Goal: Book appointment/travel/reservation

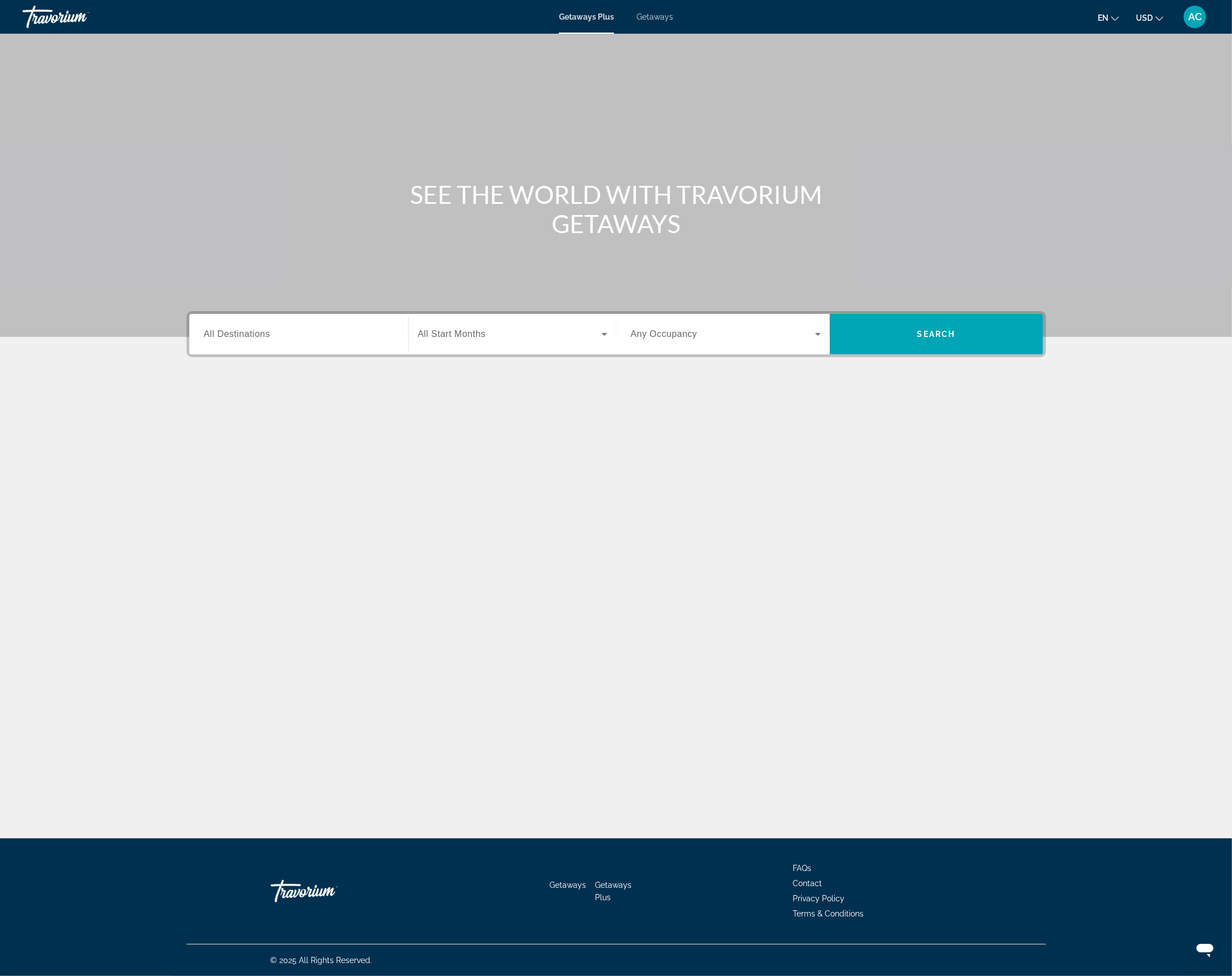
click at [340, 323] on div "Search widget" at bounding box center [298, 334] width 190 height 32
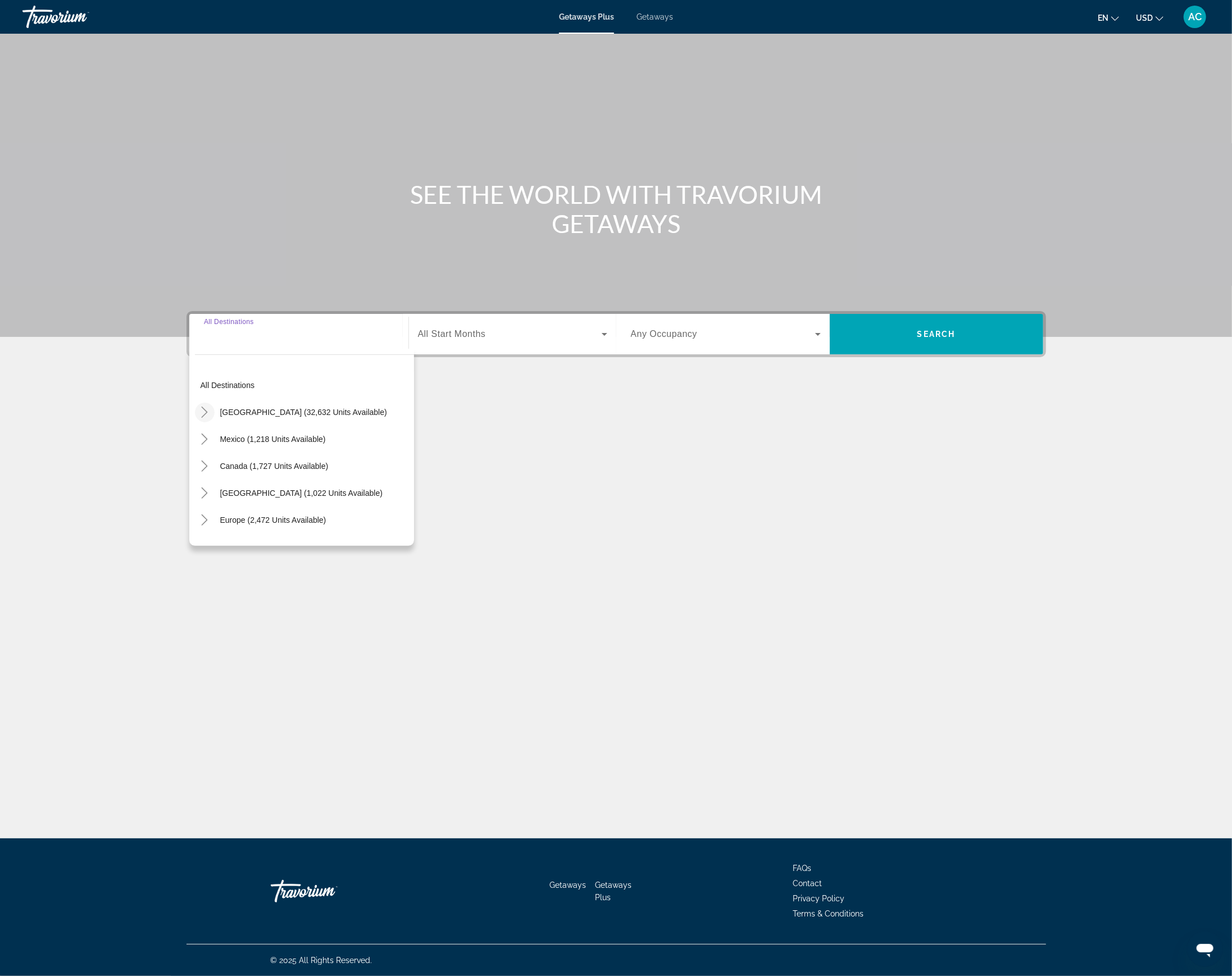
click at [205, 409] on icon "Toggle United States (32,632 units available)" at bounding box center [204, 412] width 11 height 11
click at [238, 497] on span "[US_STATE] (115 units available)" at bounding box center [271, 499] width 118 height 9
type input "**********"
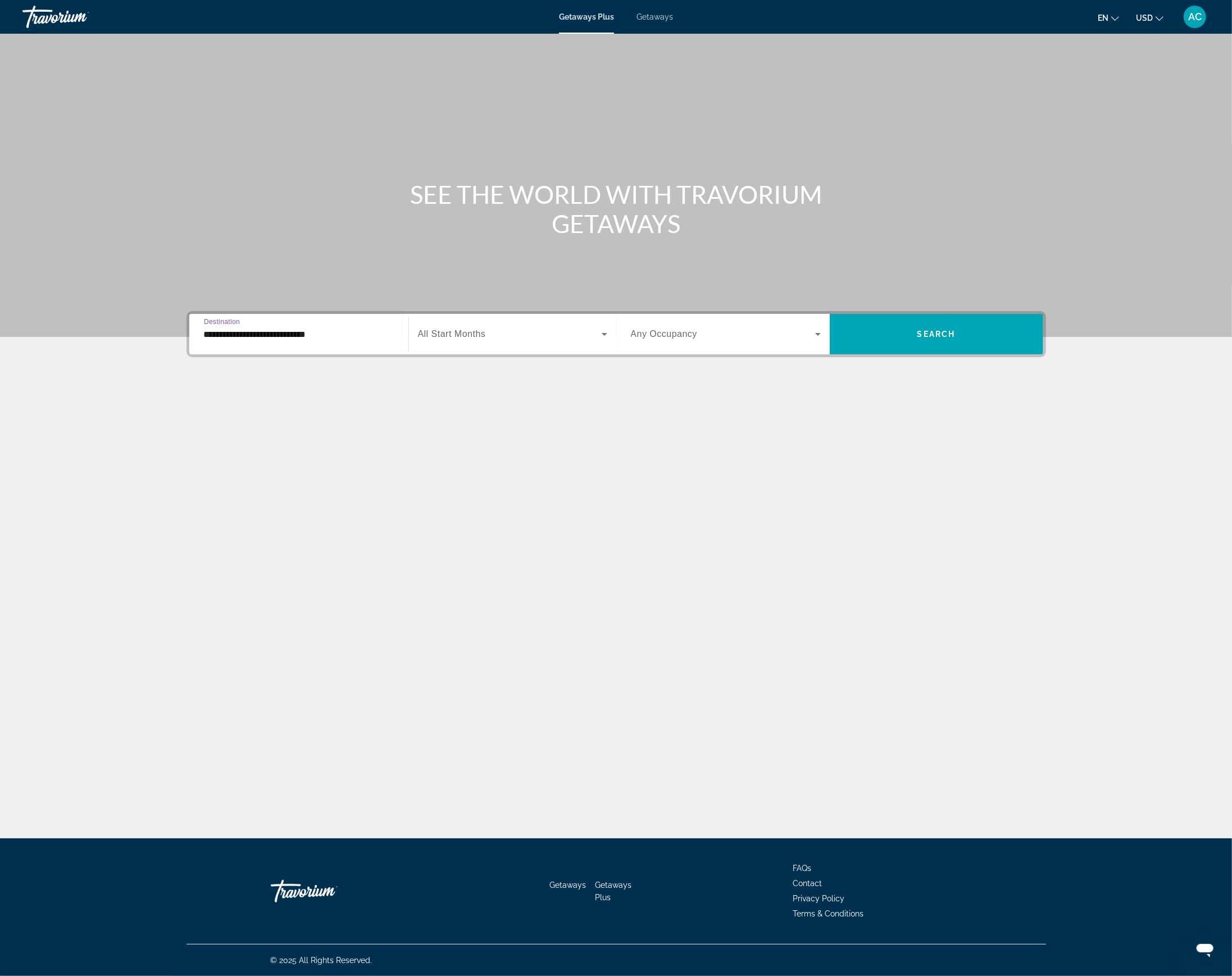
click at [478, 315] on div "Start Month All Start Months" at bounding box center [512, 334] width 208 height 40
click at [480, 330] on span "All Start Months" at bounding box center [452, 334] width 68 height 10
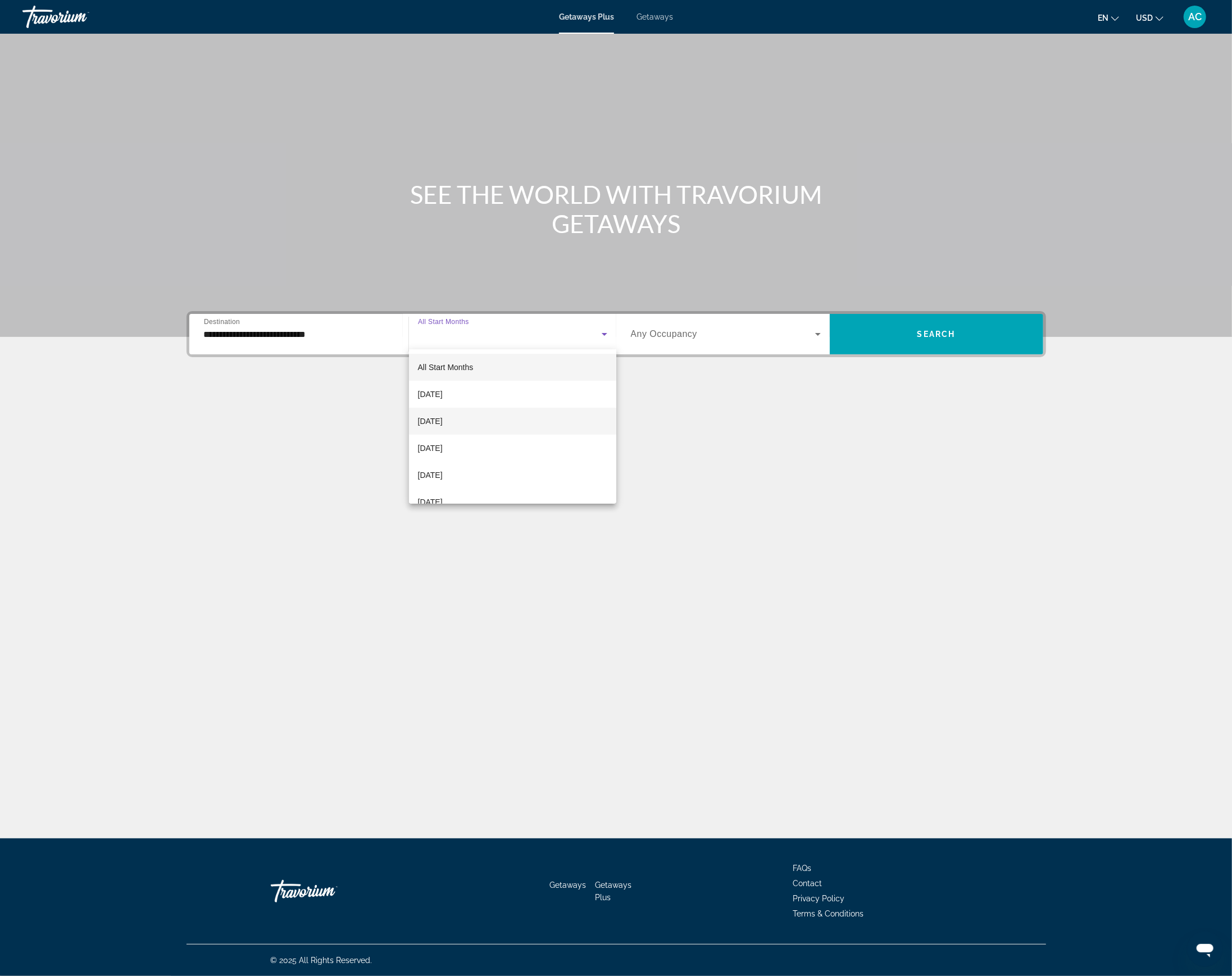
click at [468, 423] on mat-option "[DATE]" at bounding box center [512, 421] width 207 height 27
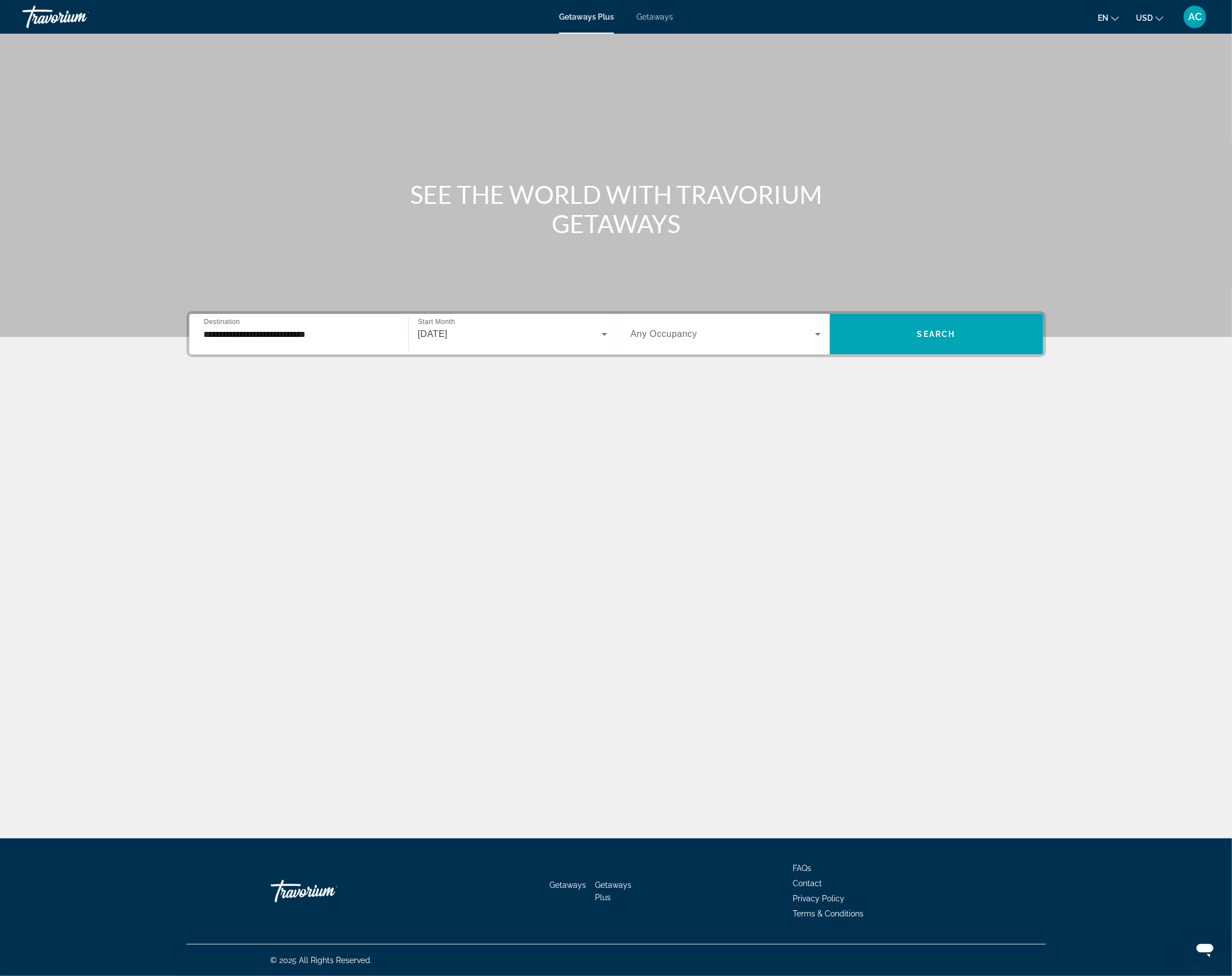
click at [672, 338] on span "Any Occupancy" at bounding box center [664, 334] width 67 height 10
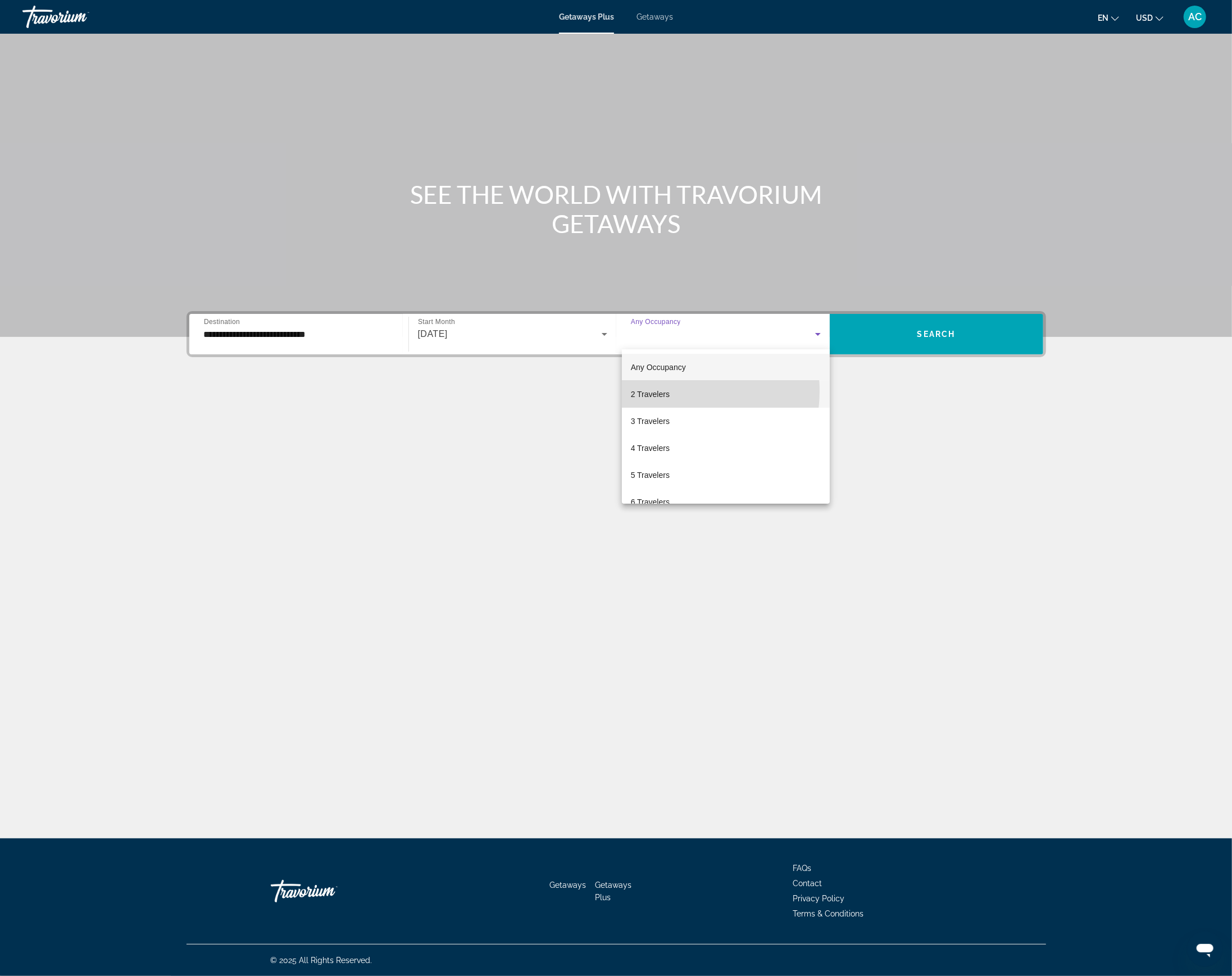
click at [670, 391] on mat-option "2 Travelers" at bounding box center [727, 394] width 209 height 27
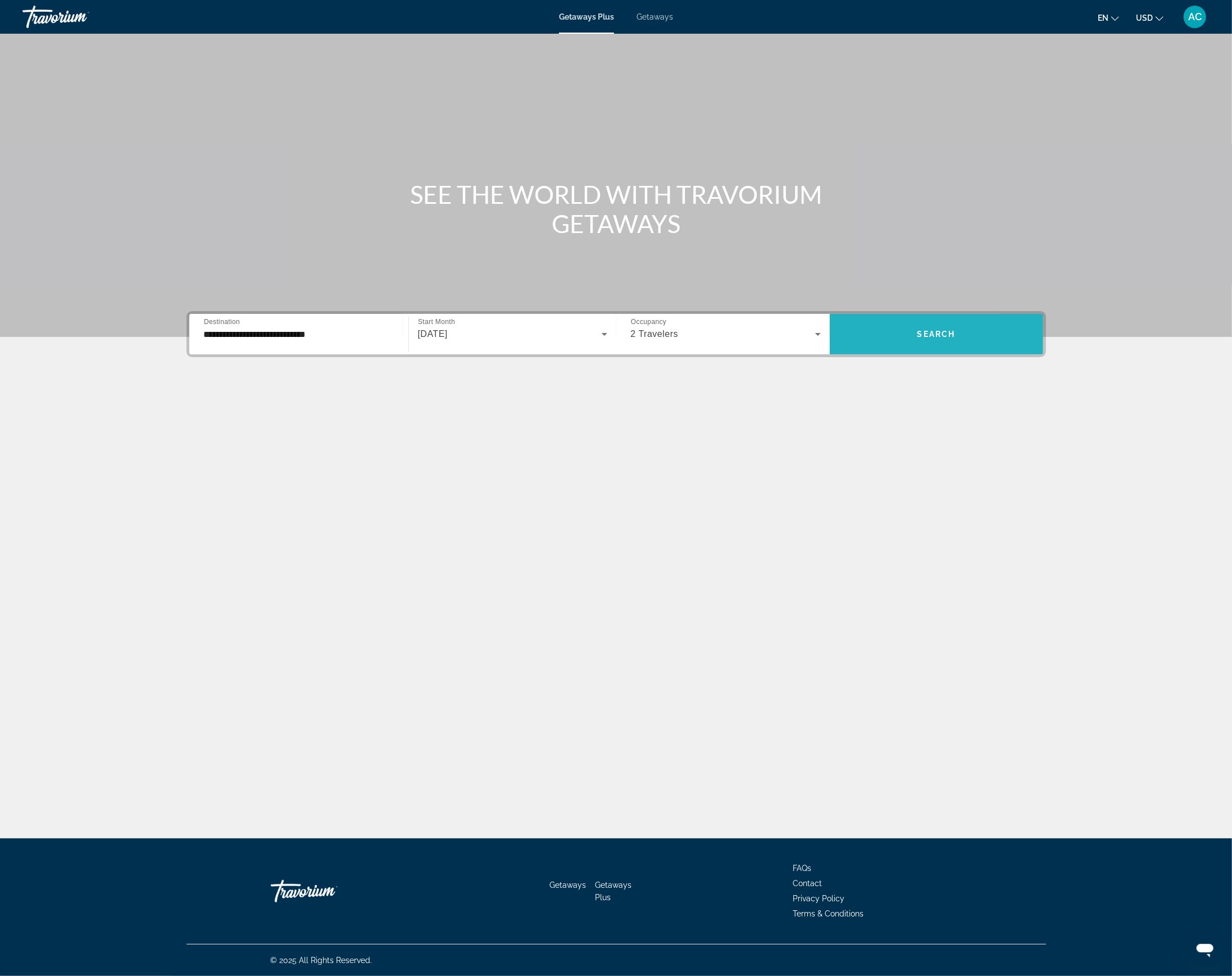
click at [880, 337] on span "Search widget" at bounding box center [937, 334] width 213 height 27
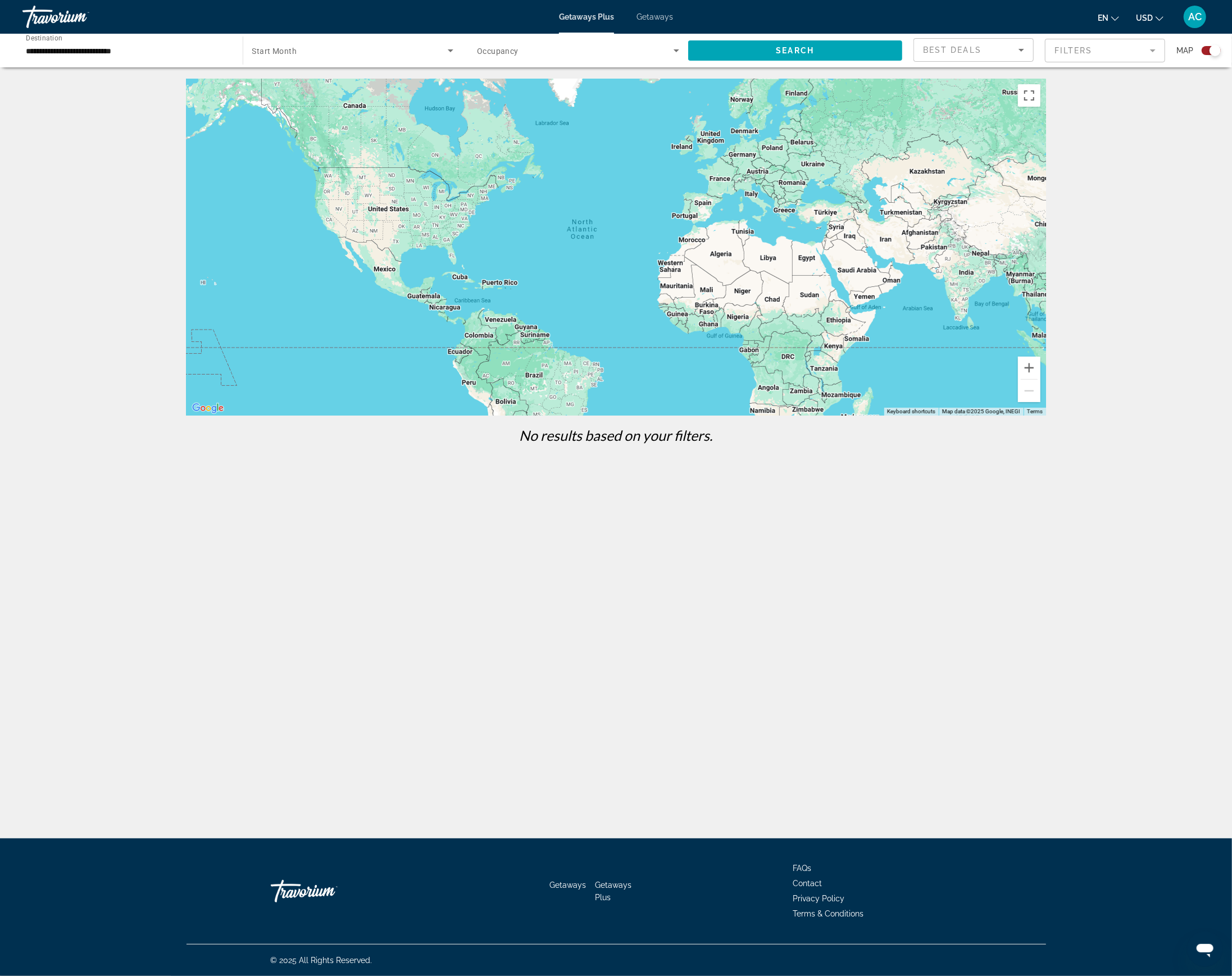
click at [648, 17] on span "Getaways" at bounding box center [655, 17] width 37 height 9
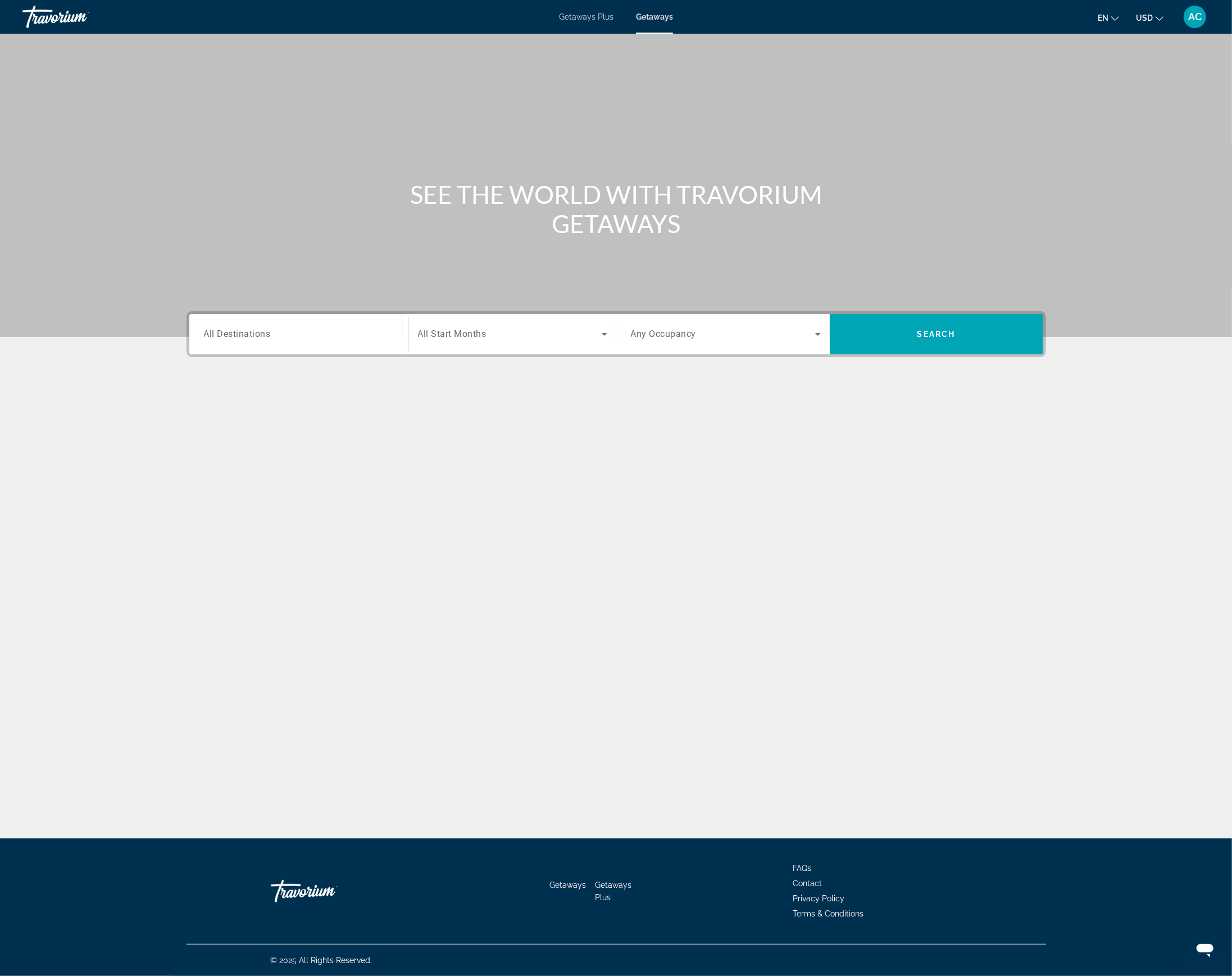
click at [336, 334] on input "Destination All Destinations" at bounding box center [298, 334] width 190 height 13
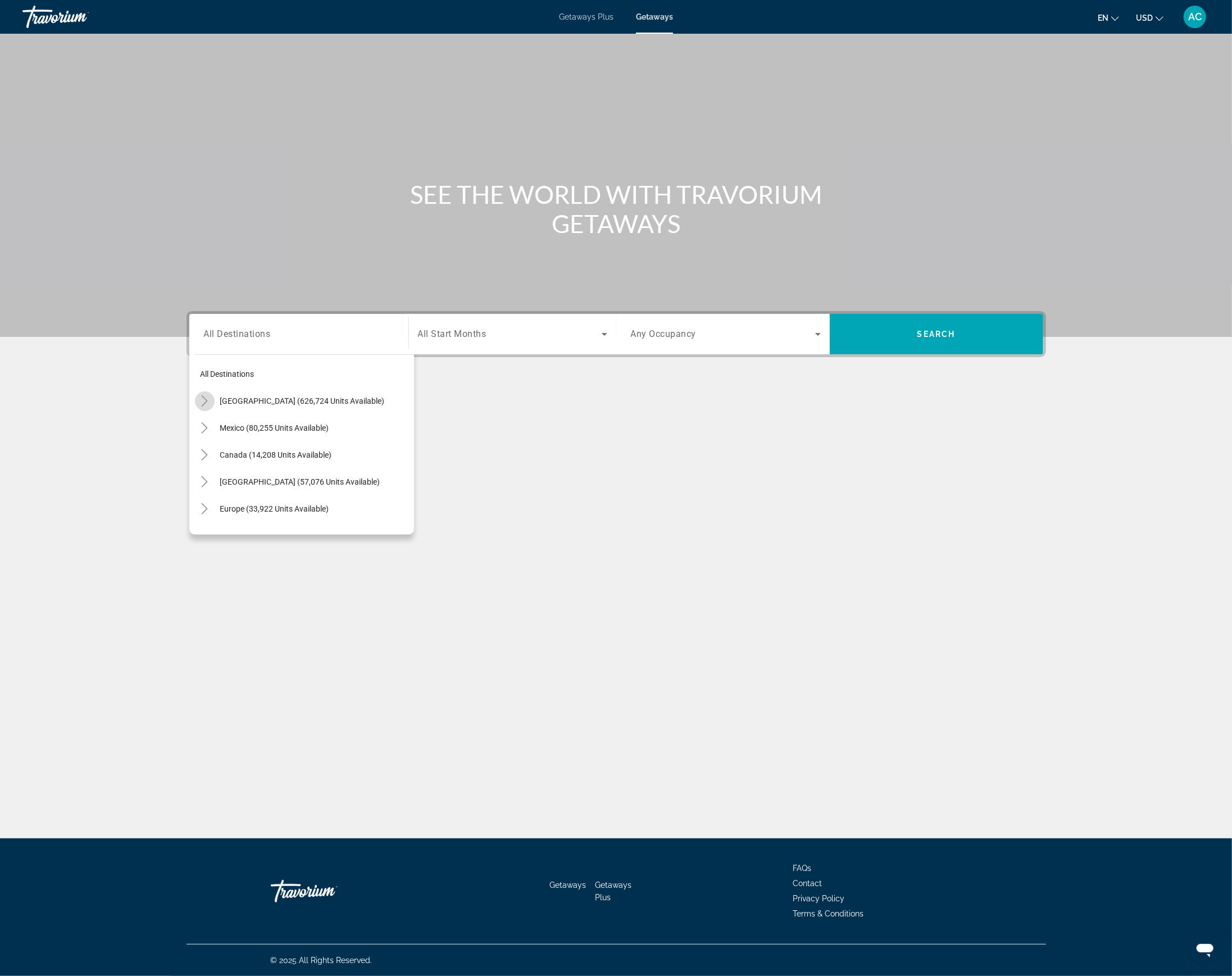
click at [203, 400] on icon "Toggle United States (626,724 units available)" at bounding box center [204, 401] width 11 height 11
click at [212, 446] on icon "Toggle California (77,954 units available)" at bounding box center [216, 449] width 11 height 11
click at [210, 444] on icon "Toggle California (77,954 units available)" at bounding box center [216, 449] width 11 height 11
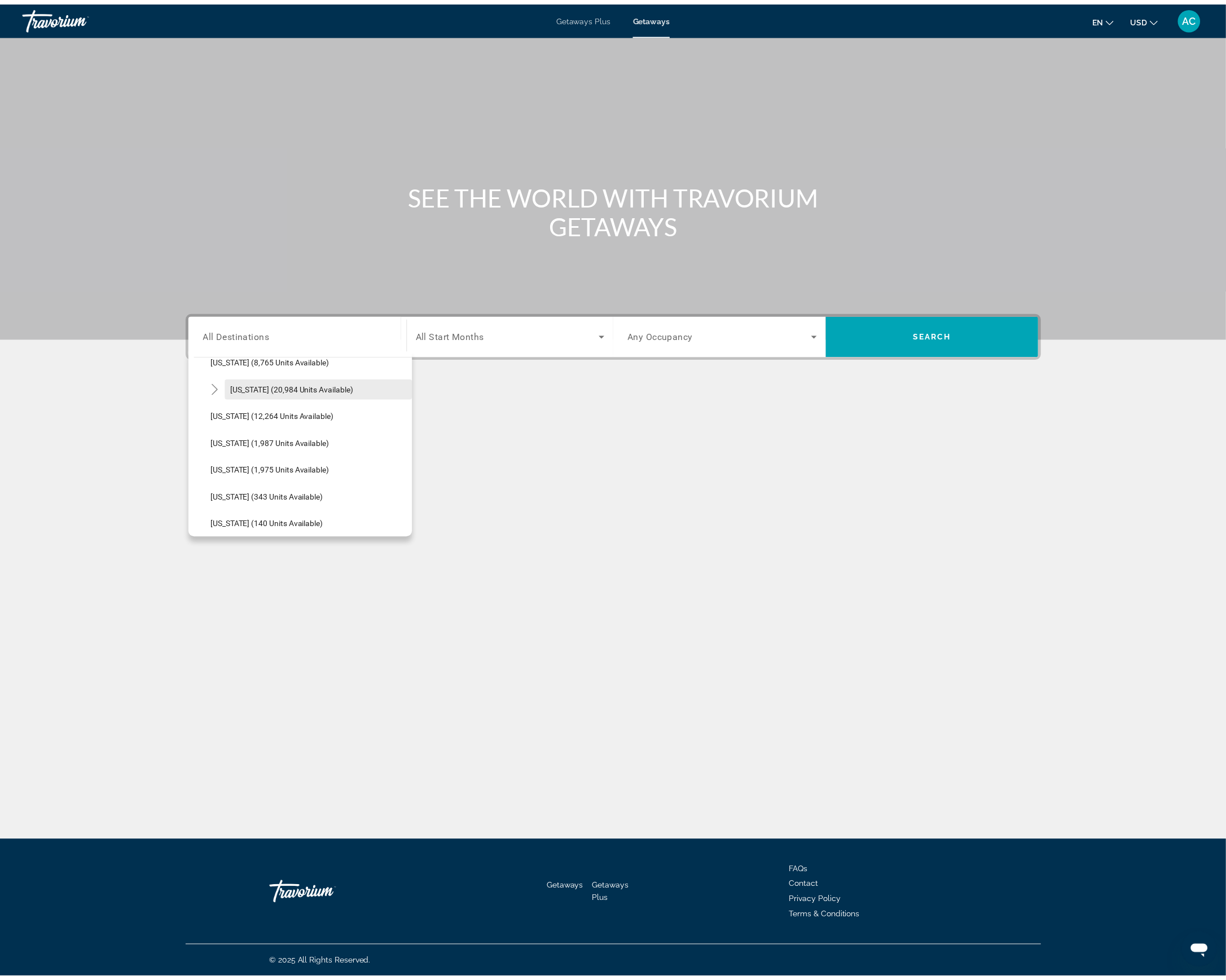
scroll to position [258, 0]
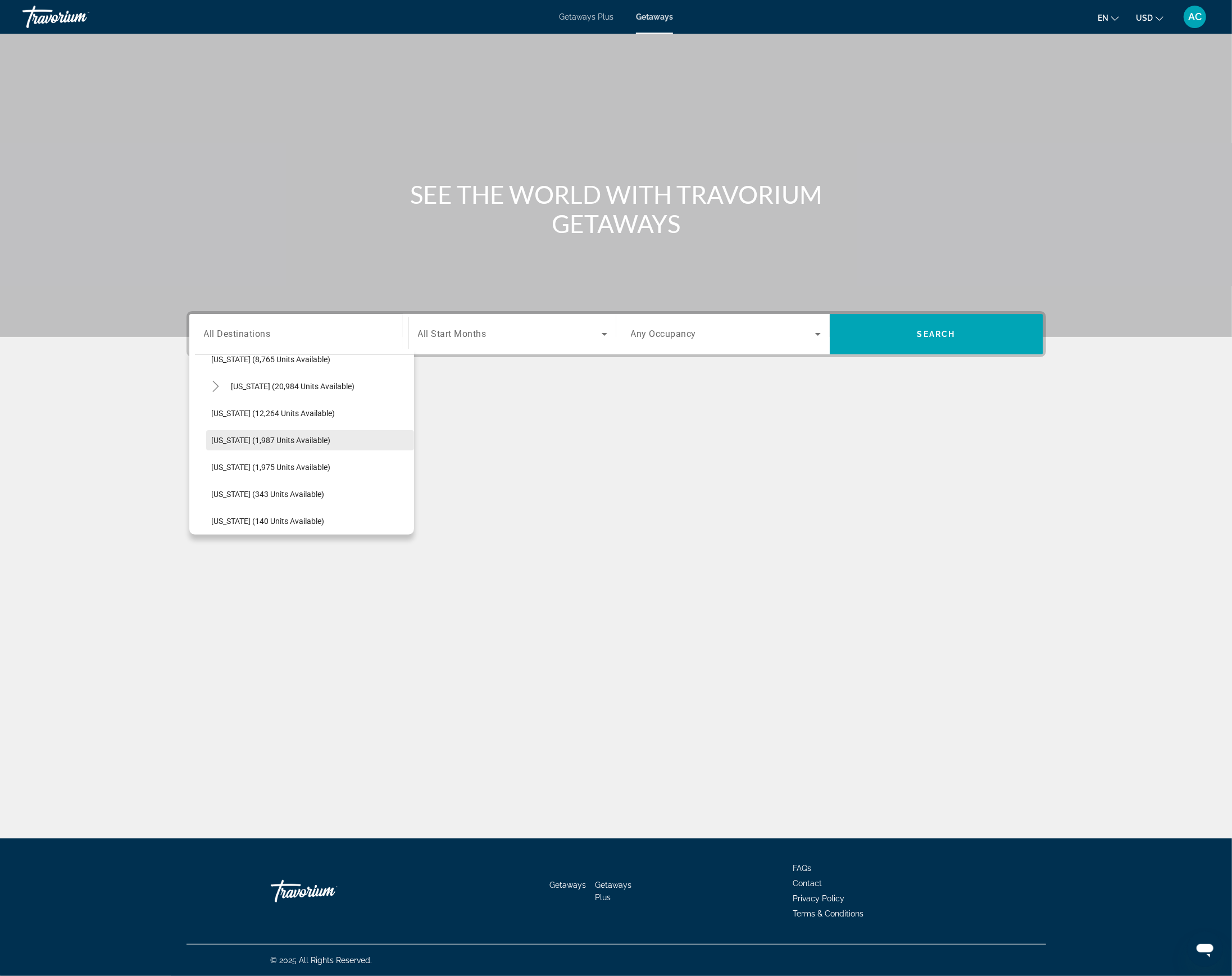
click at [236, 441] on span "[US_STATE] (1,987 units available)" at bounding box center [271, 440] width 119 height 9
type input "**********"
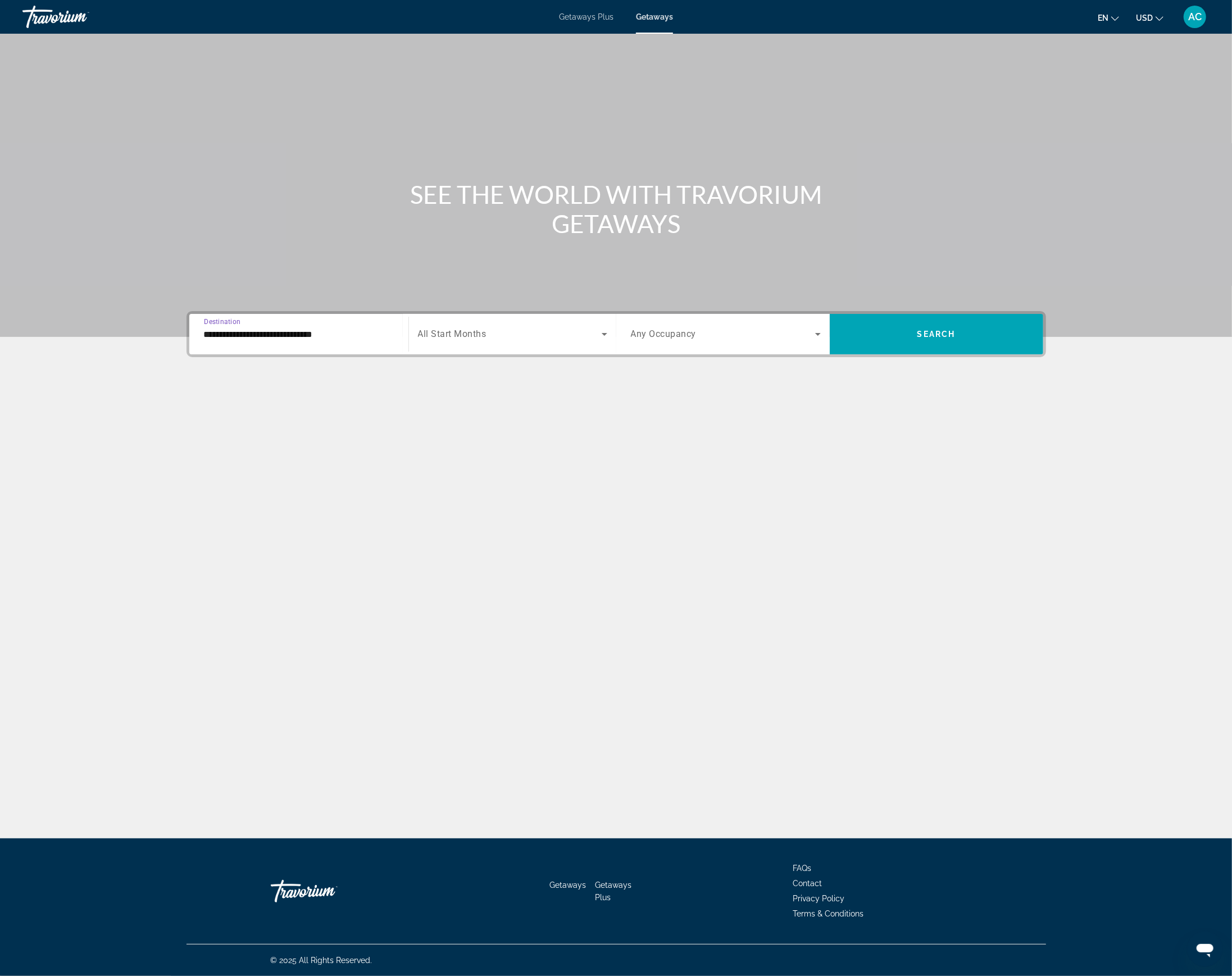
click at [501, 332] on span "Search widget" at bounding box center [510, 334] width 184 height 13
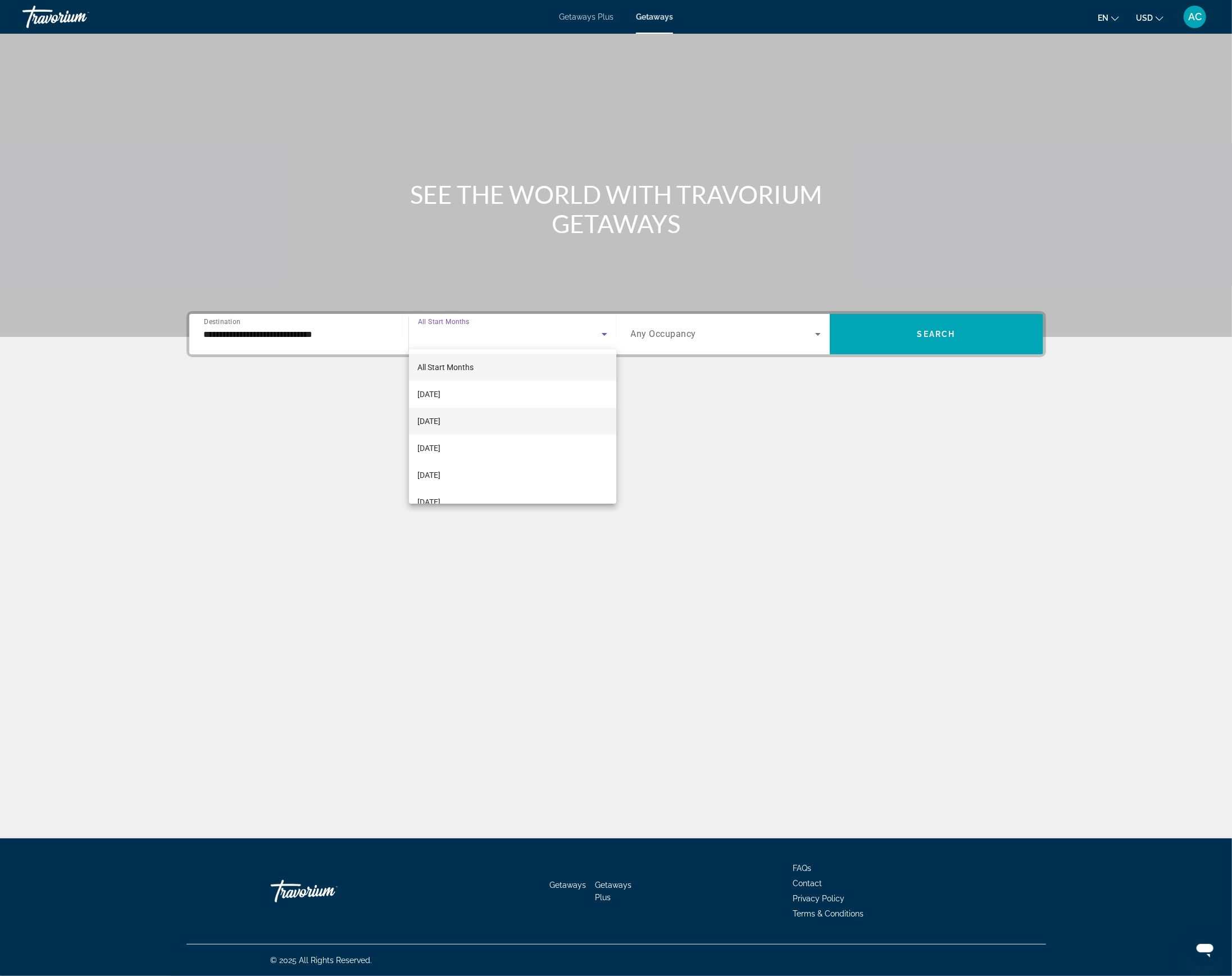
click at [468, 419] on mat-option "[DATE]" at bounding box center [512, 421] width 207 height 27
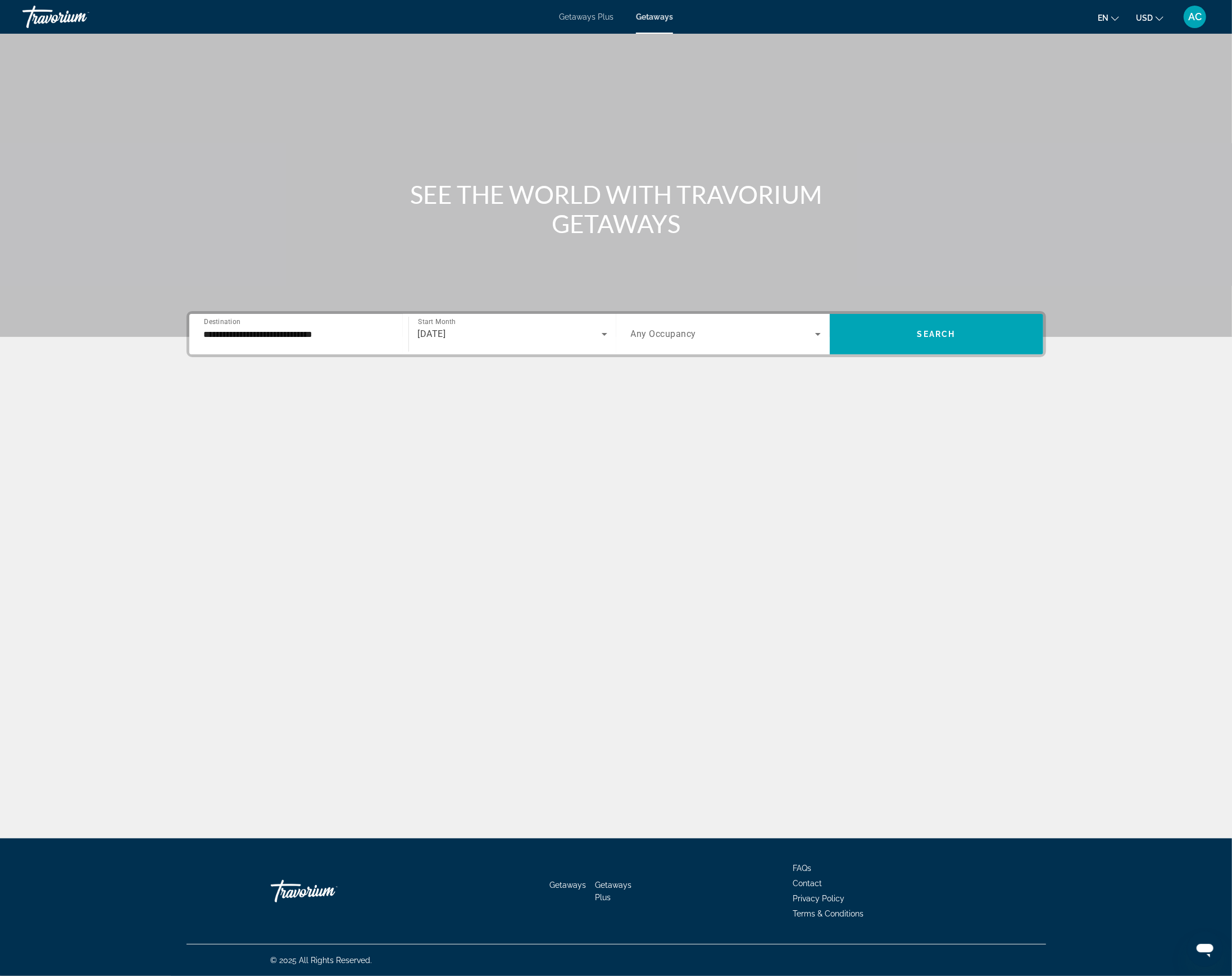
click at [663, 330] on span "Any Occupancy" at bounding box center [663, 334] width 66 height 10
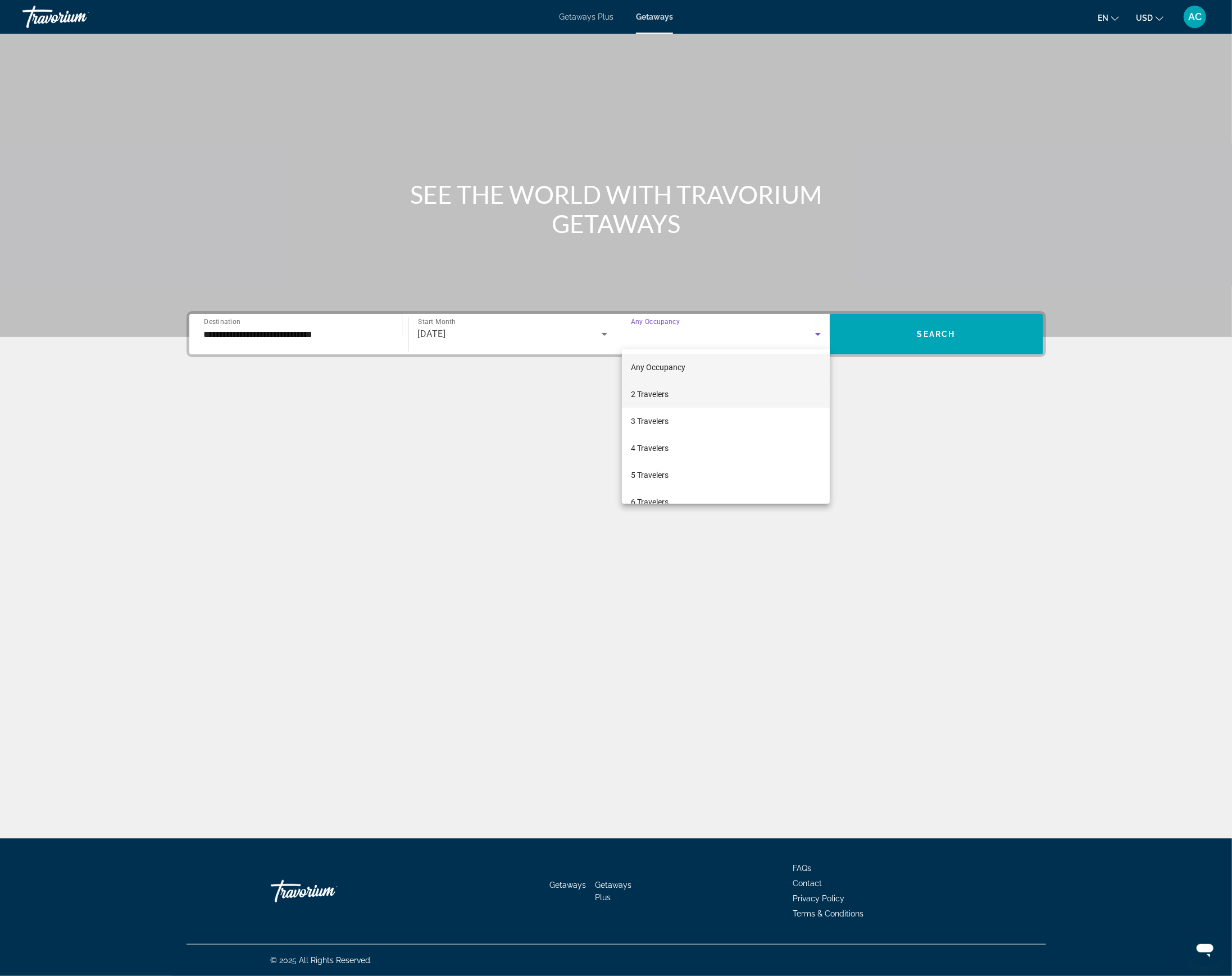
click at [664, 389] on span "2 Travelers" at bounding box center [649, 394] width 38 height 13
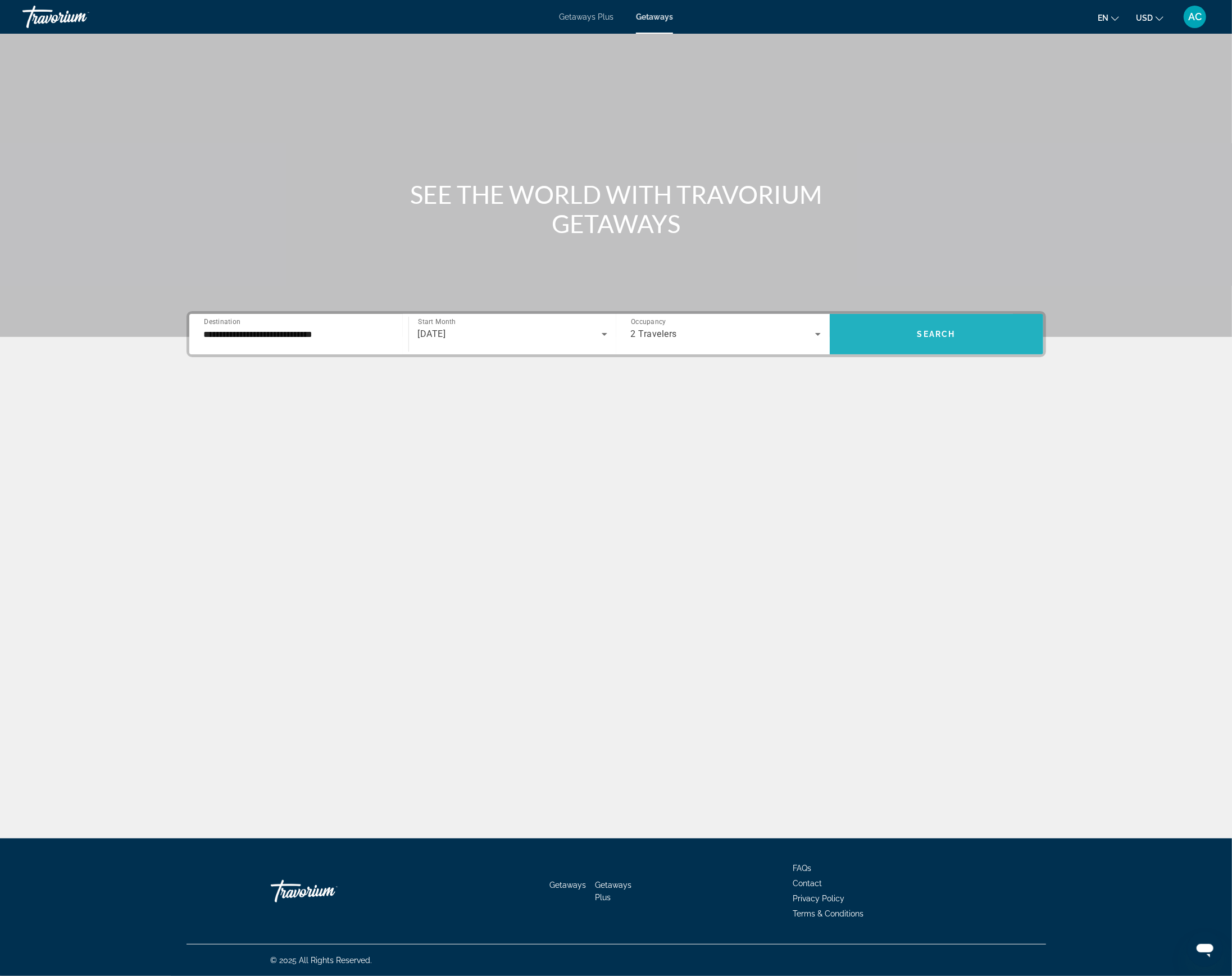
click at [886, 327] on span "Search widget" at bounding box center [937, 334] width 213 height 27
